Goal: Information Seeking & Learning: Check status

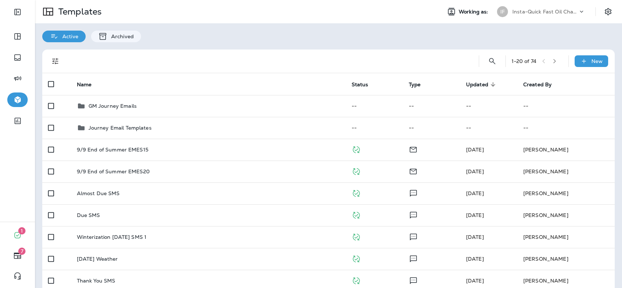
click at [516, 13] on p "Insta-Quick Fast Oil Change" at bounding box center [545, 12] width 66 height 6
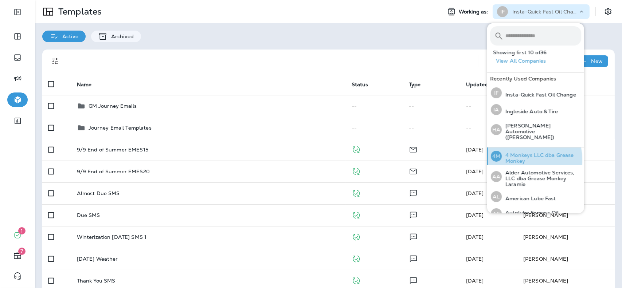
click at [523, 154] on p "4 Monkeys LLC dba Grease Monkey" at bounding box center [541, 158] width 79 height 12
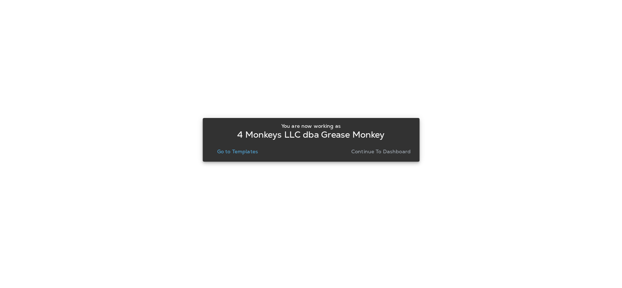
click at [396, 152] on p "Continue to Dashboard" at bounding box center [380, 152] width 59 height 6
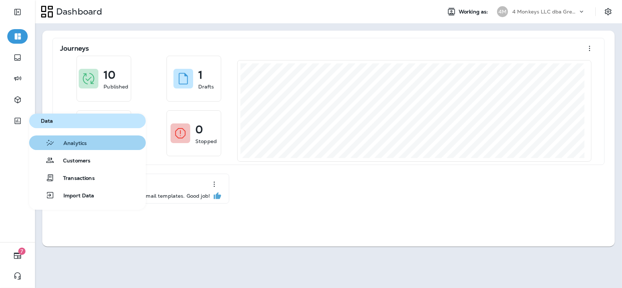
click at [83, 146] on span "Analytics" at bounding box center [71, 143] width 32 height 7
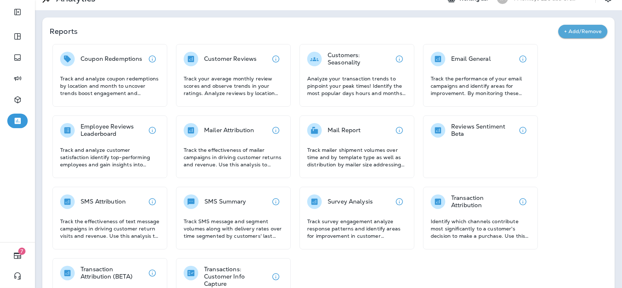
scroll to position [13, 0]
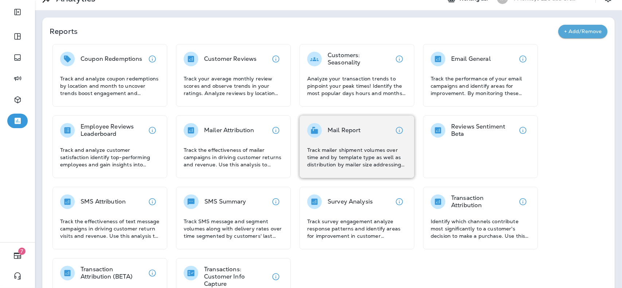
click at [329, 136] on div "Mail Report" at bounding box center [343, 130] width 33 height 15
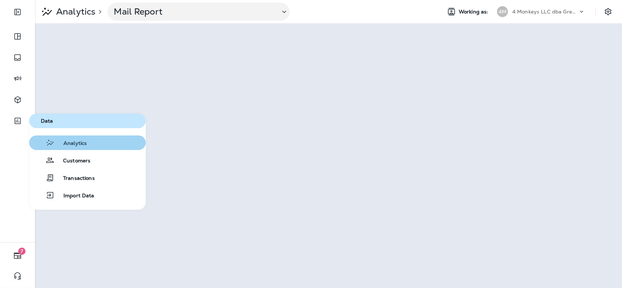
click at [61, 143] on span "Analytics" at bounding box center [71, 143] width 32 height 7
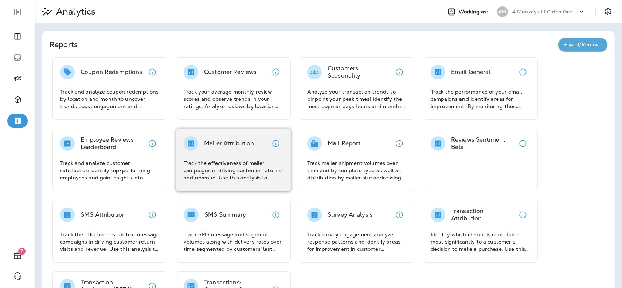
click at [207, 142] on p "Mailer Attribution" at bounding box center [229, 143] width 50 height 7
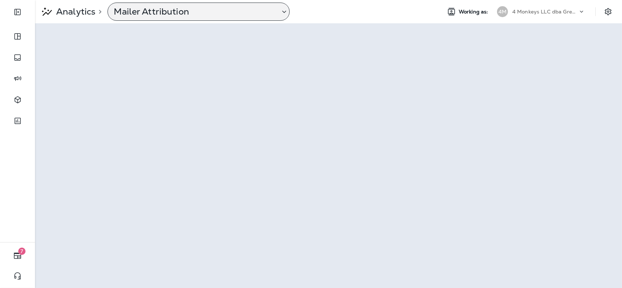
click at [157, 13] on p "Mailer Attribution" at bounding box center [194, 11] width 160 height 11
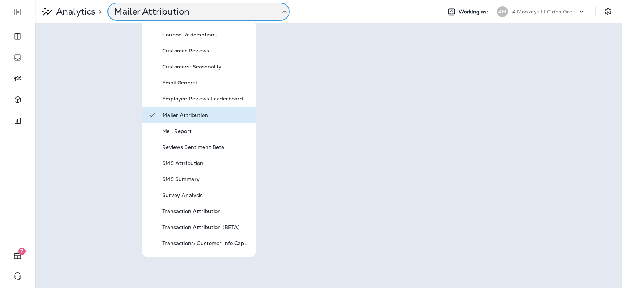
click at [285, 12] on icon at bounding box center [284, 11] width 9 height 9
